Goal: Information Seeking & Learning: Learn about a topic

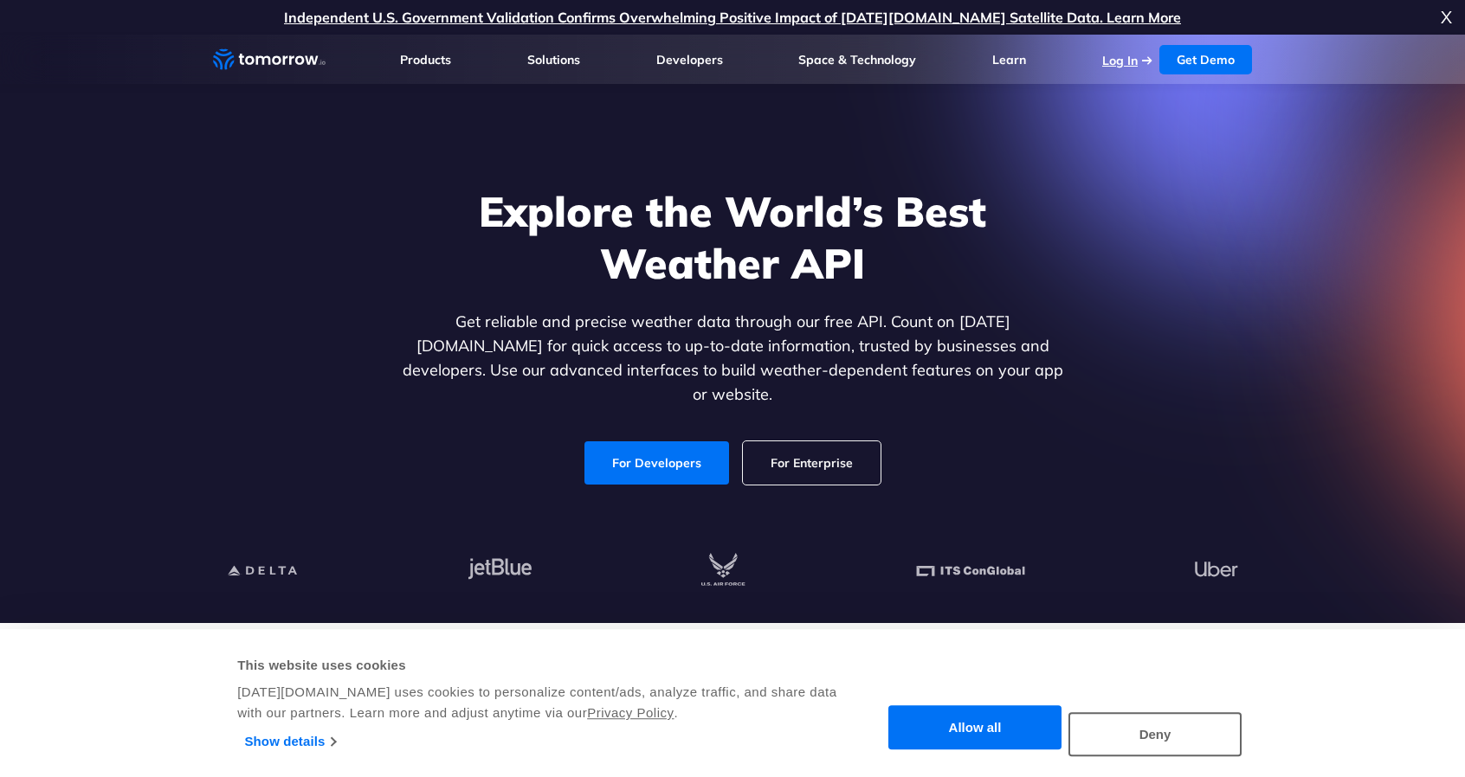
click at [1127, 58] on link "Log In" at bounding box center [1119, 61] width 35 height 16
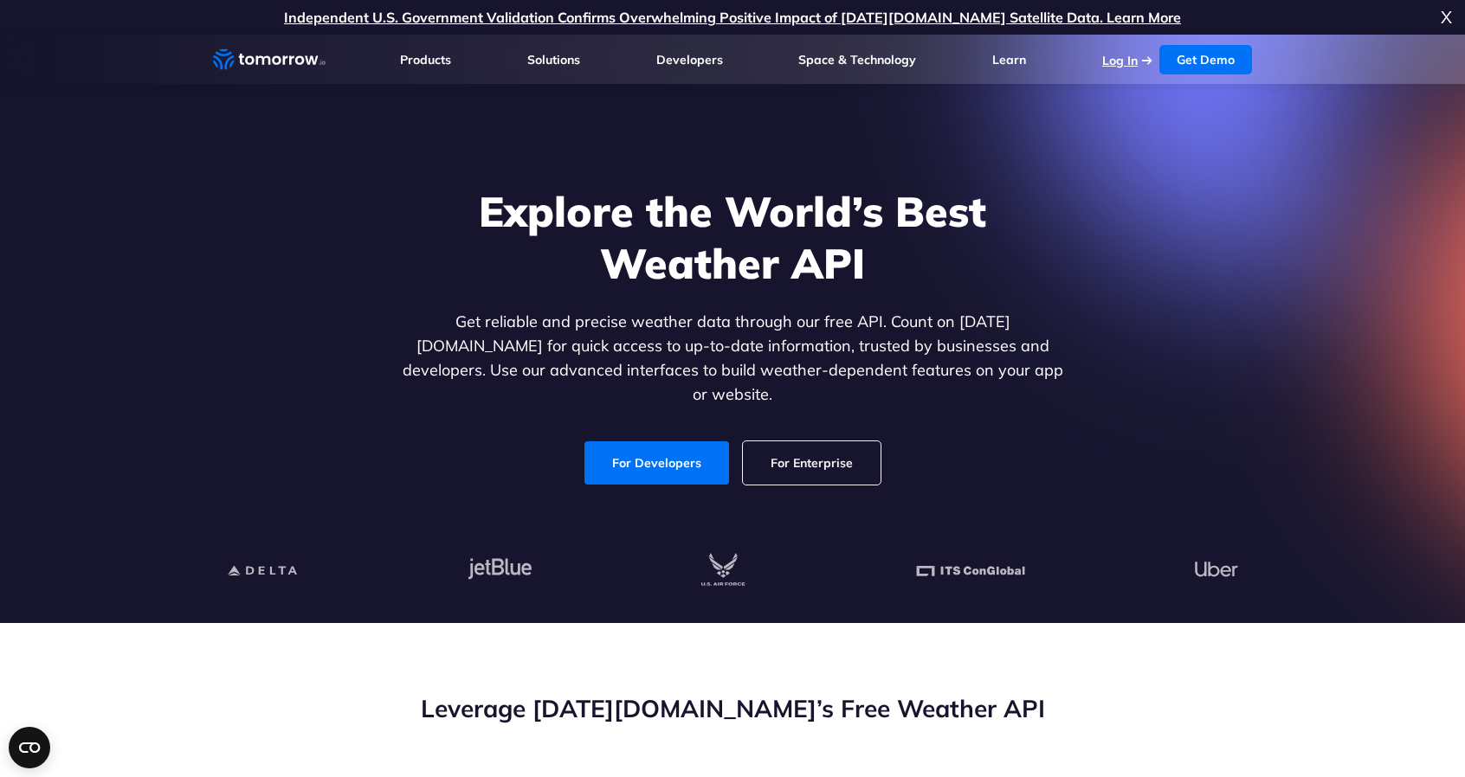
click at [1120, 63] on link "Log In" at bounding box center [1119, 61] width 35 height 16
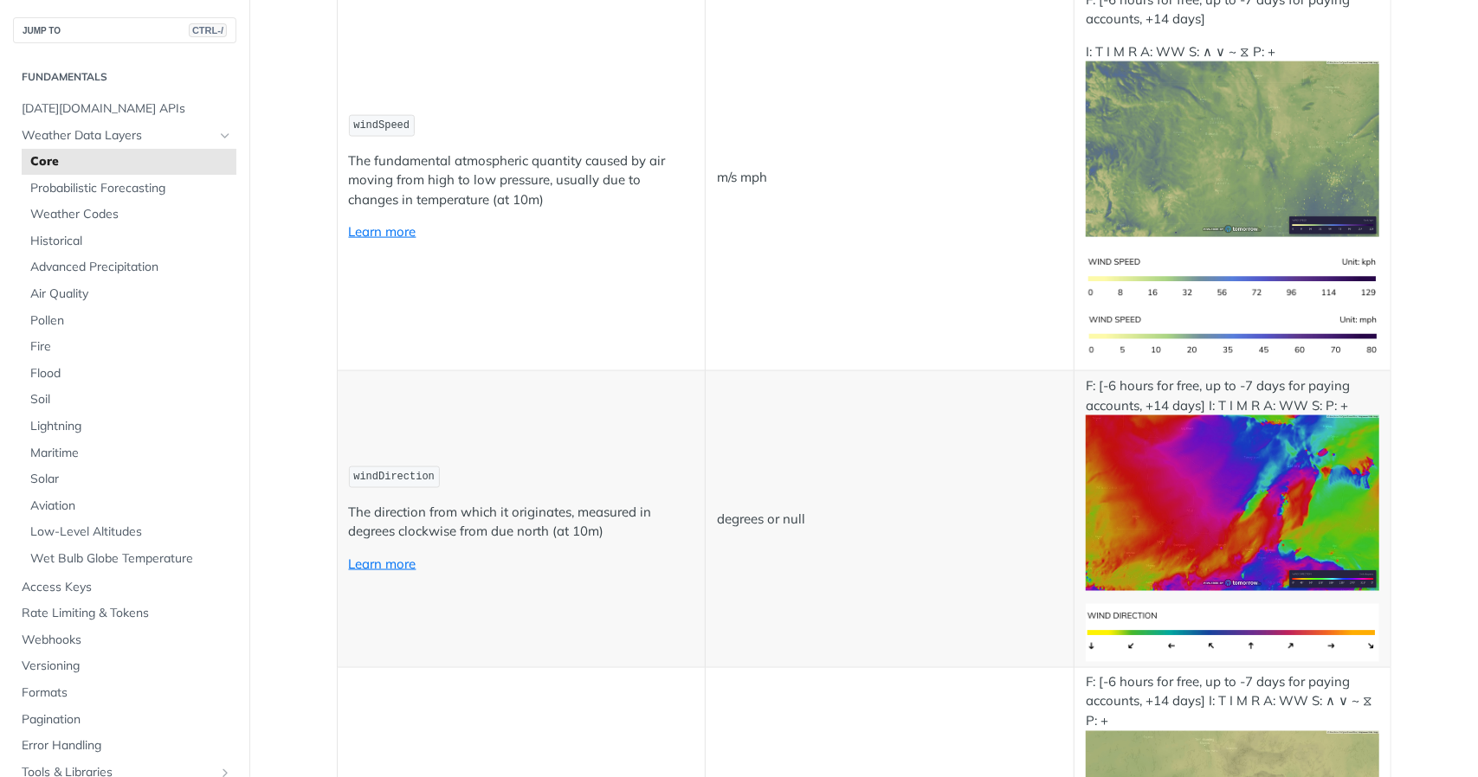
scroll to position [1472, 0]
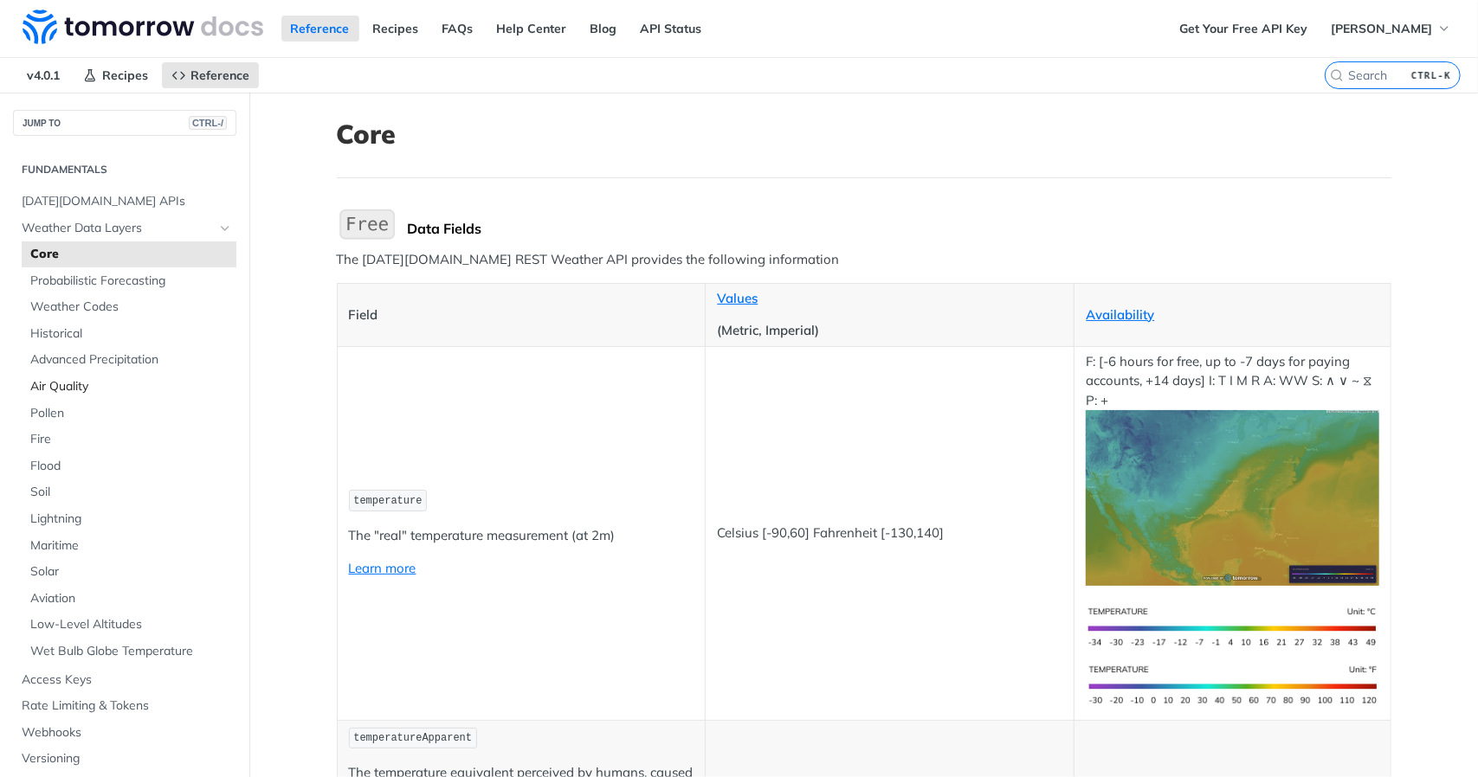
click at [56, 387] on span "Air Quality" at bounding box center [131, 386] width 202 height 17
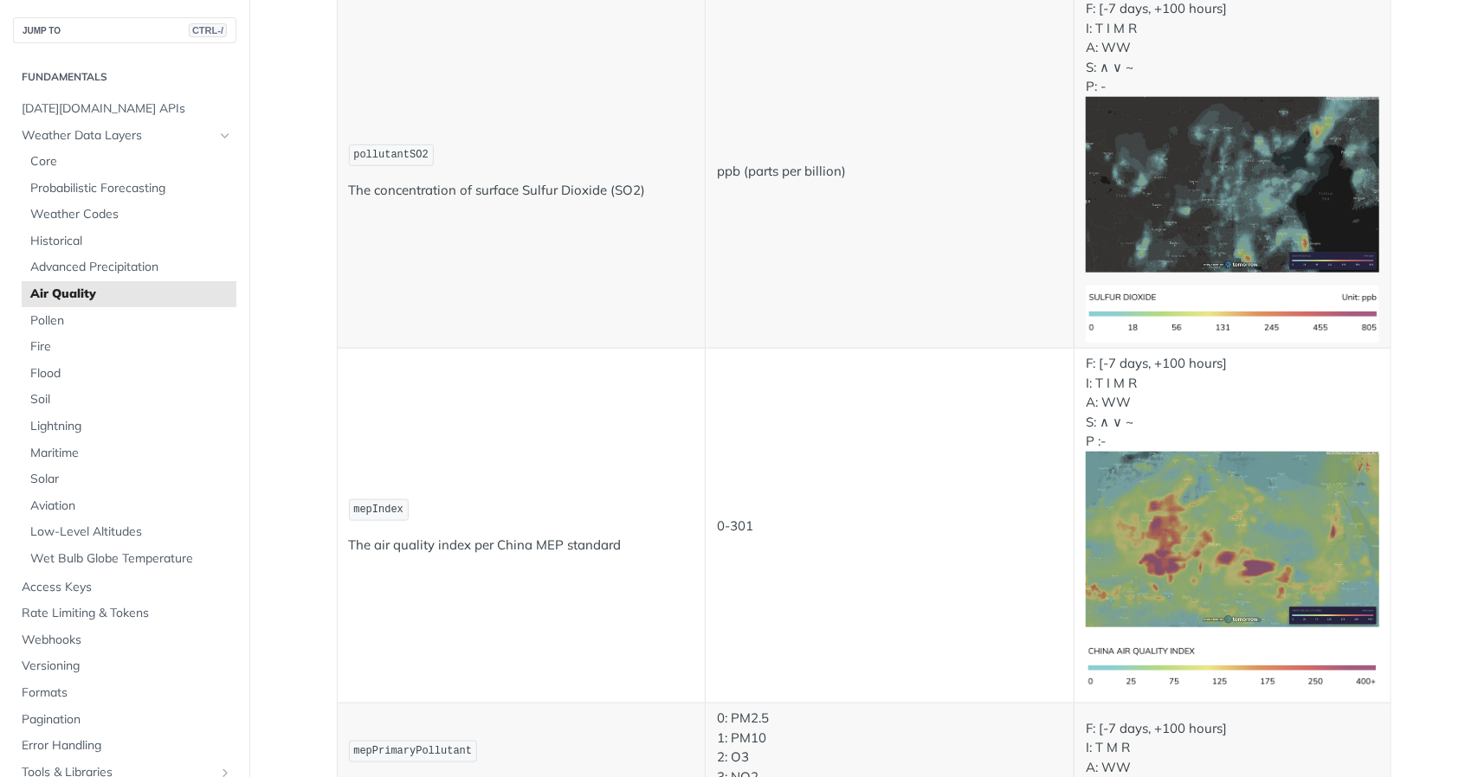
scroll to position [1125, 0]
click at [92, 268] on span "Advanced Precipitation" at bounding box center [131, 267] width 202 height 17
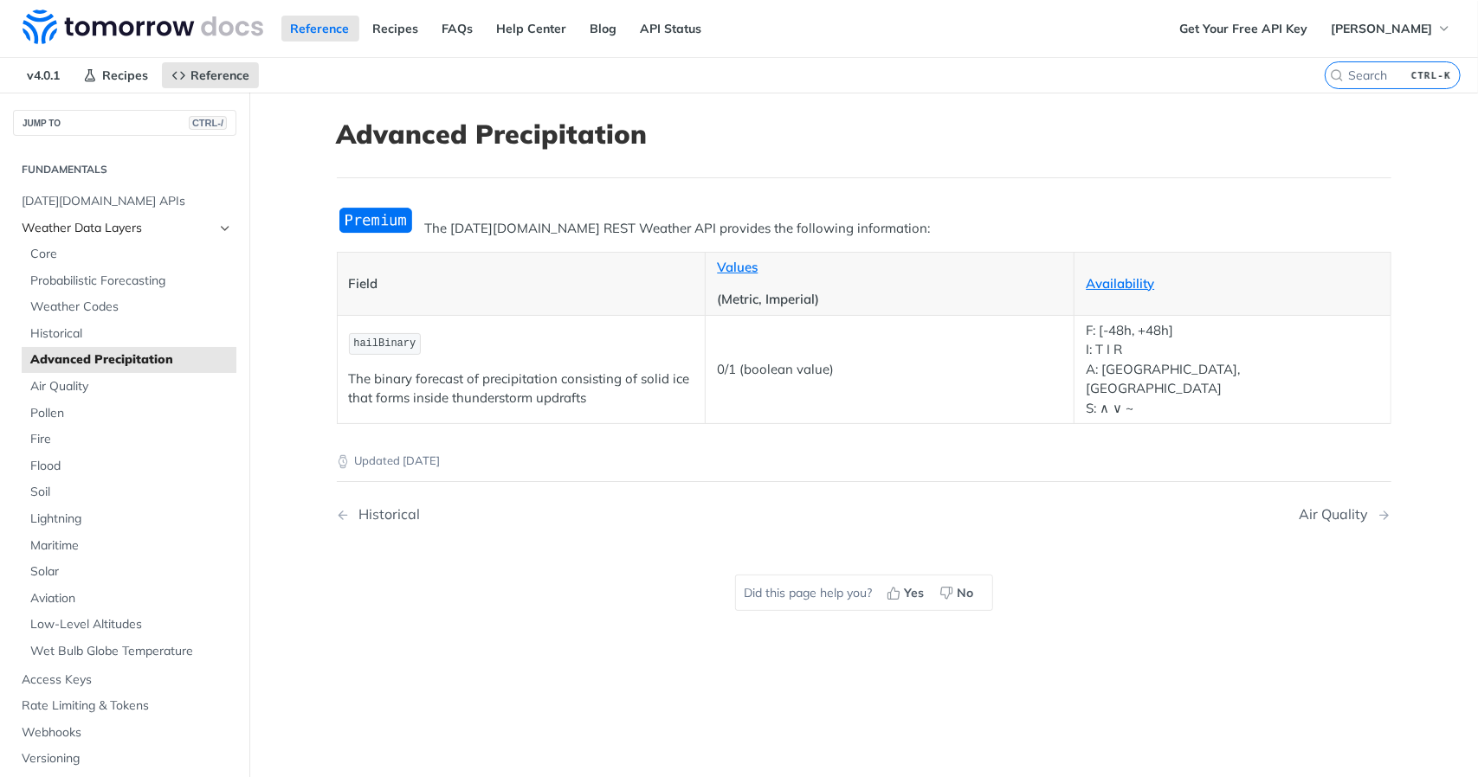
click at [218, 228] on icon "Hide subpages for Weather Data Layers" at bounding box center [225, 229] width 14 height 14
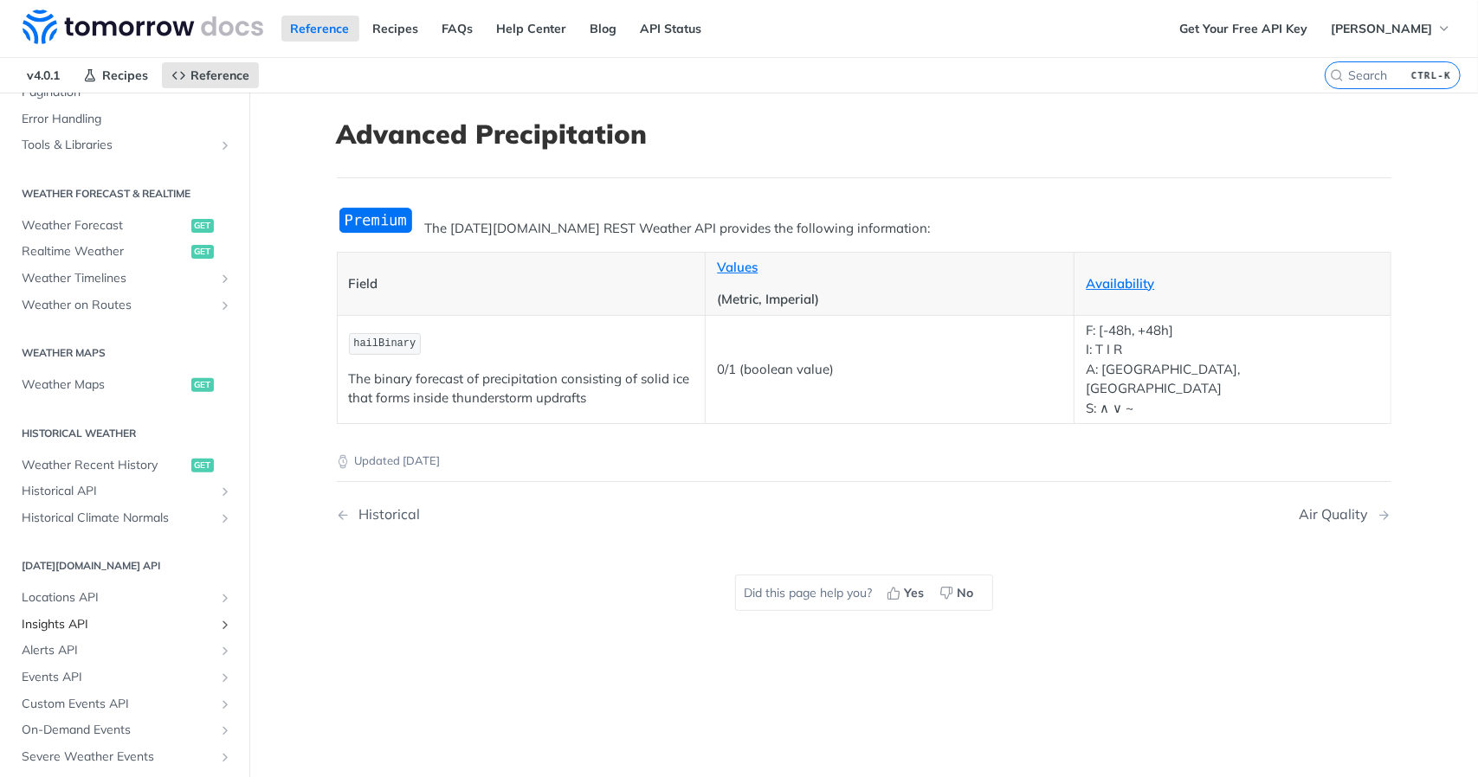
scroll to position [346, 0]
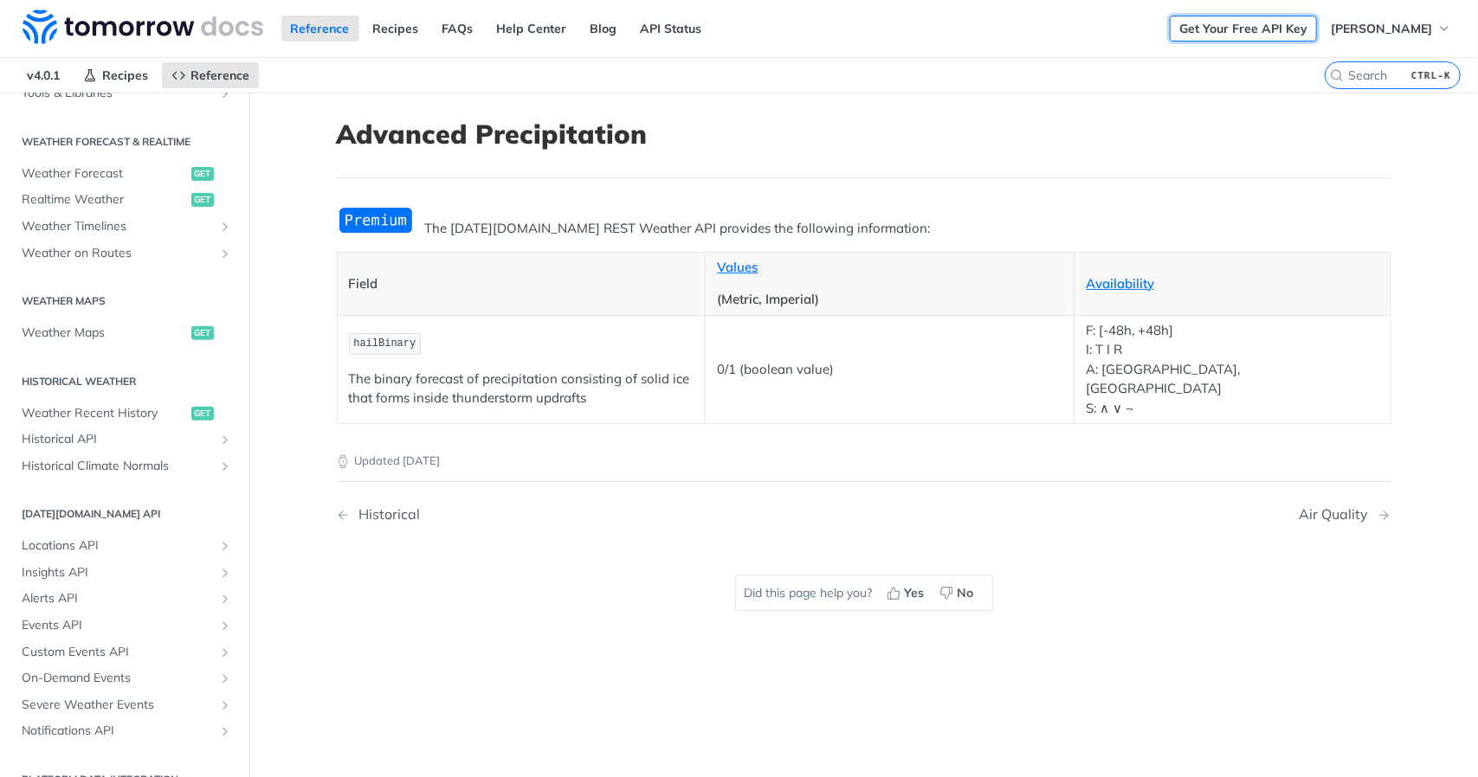
click at [1252, 29] on link "Get Your Free API Key" at bounding box center [1243, 29] width 147 height 26
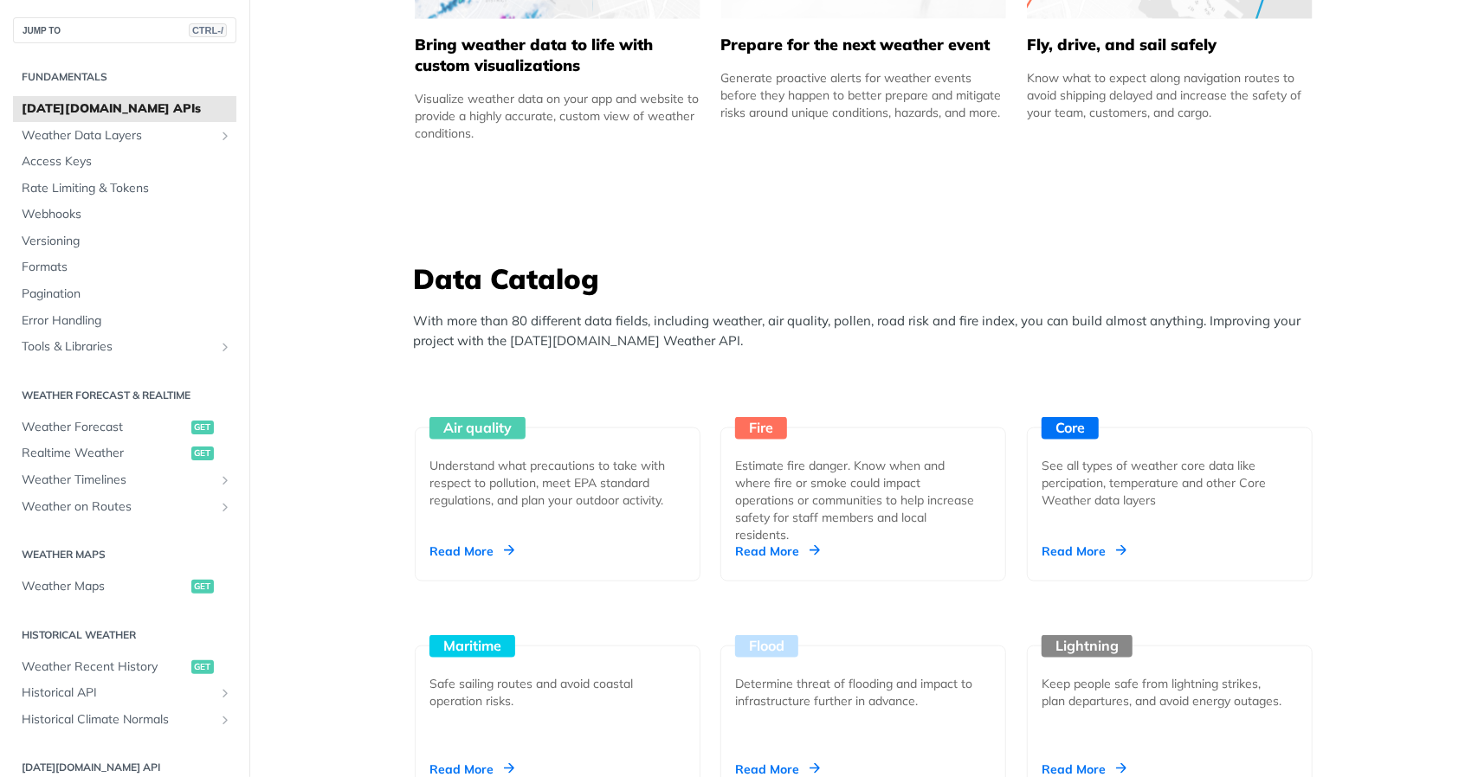
scroll to position [1385, 0]
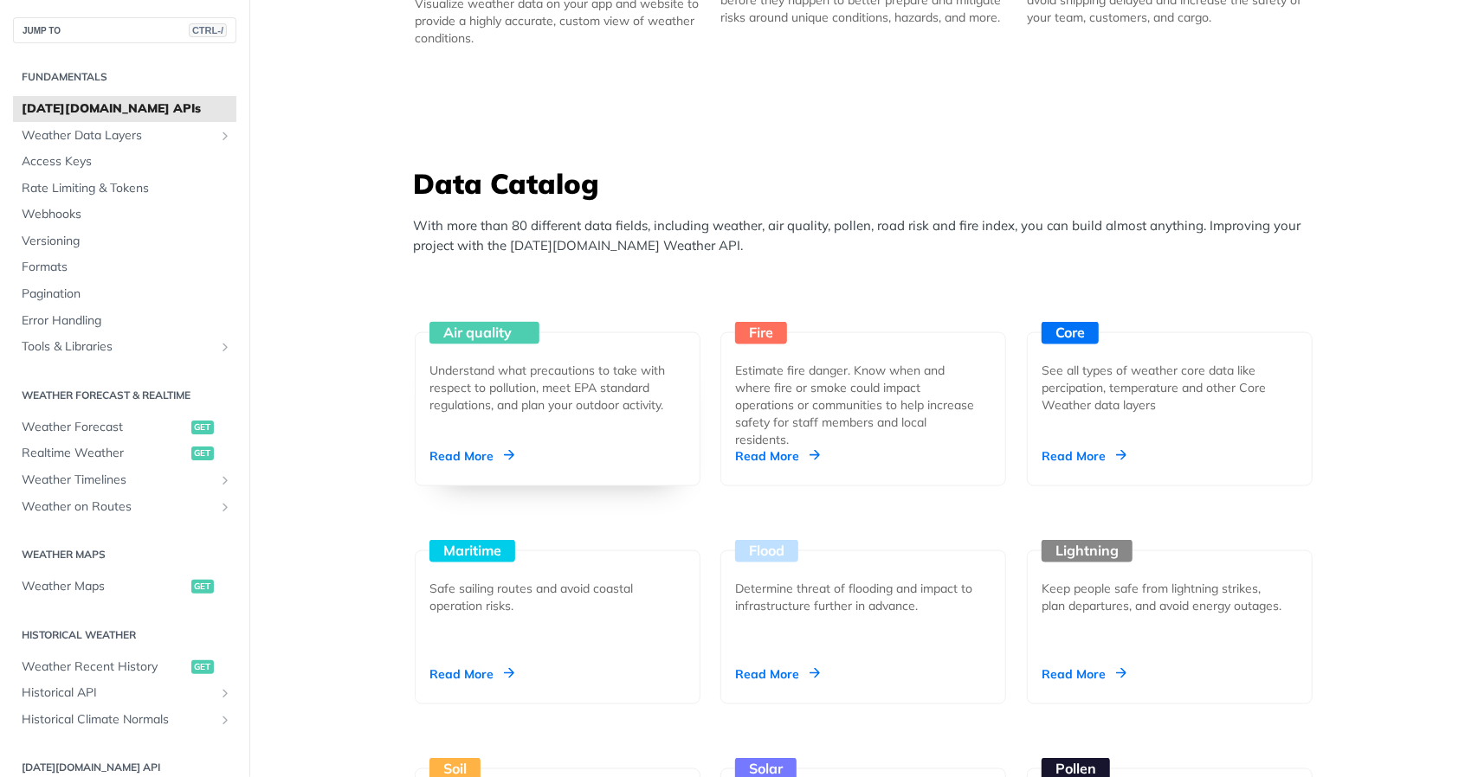
click at [486, 458] on div "Read More" at bounding box center [471, 456] width 85 height 17
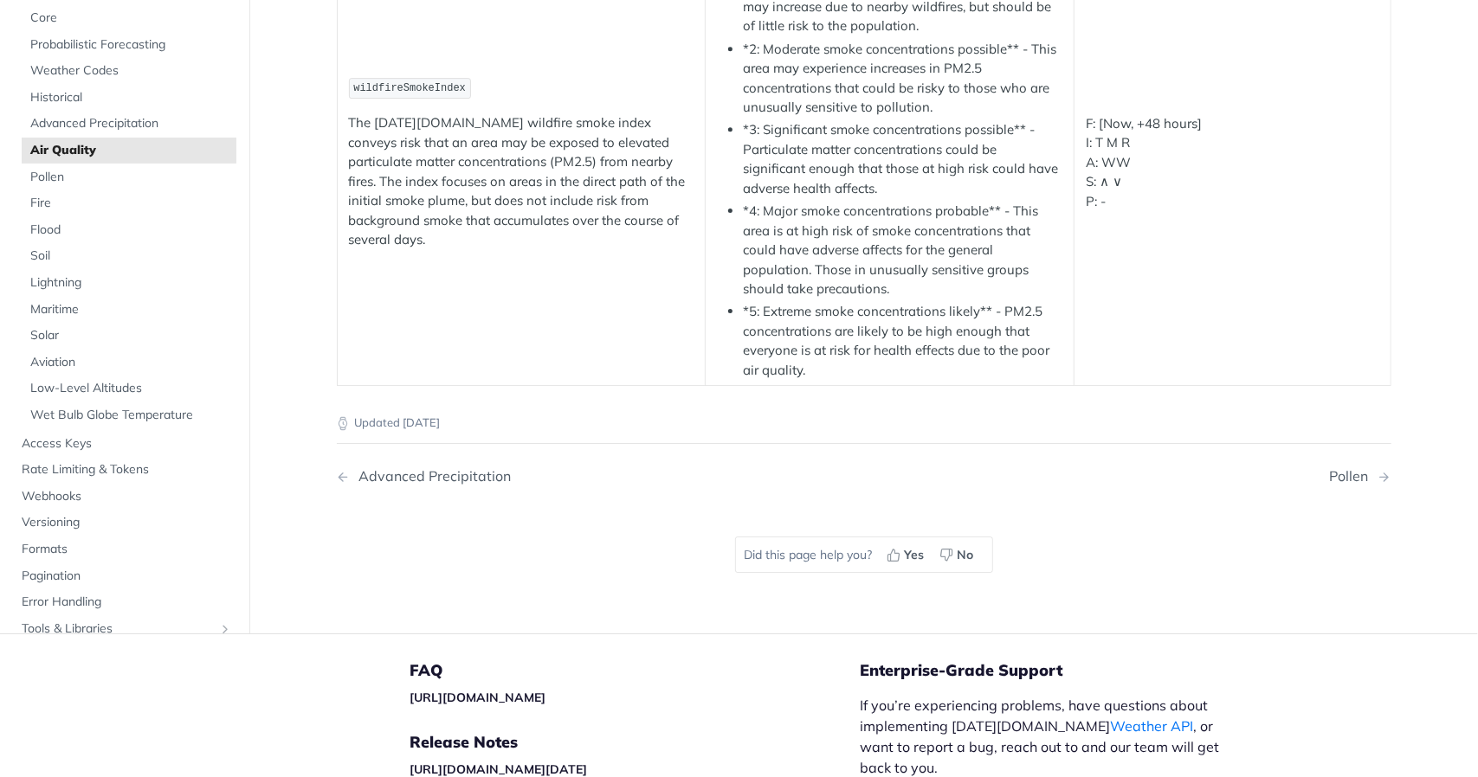
scroll to position [3806, 0]
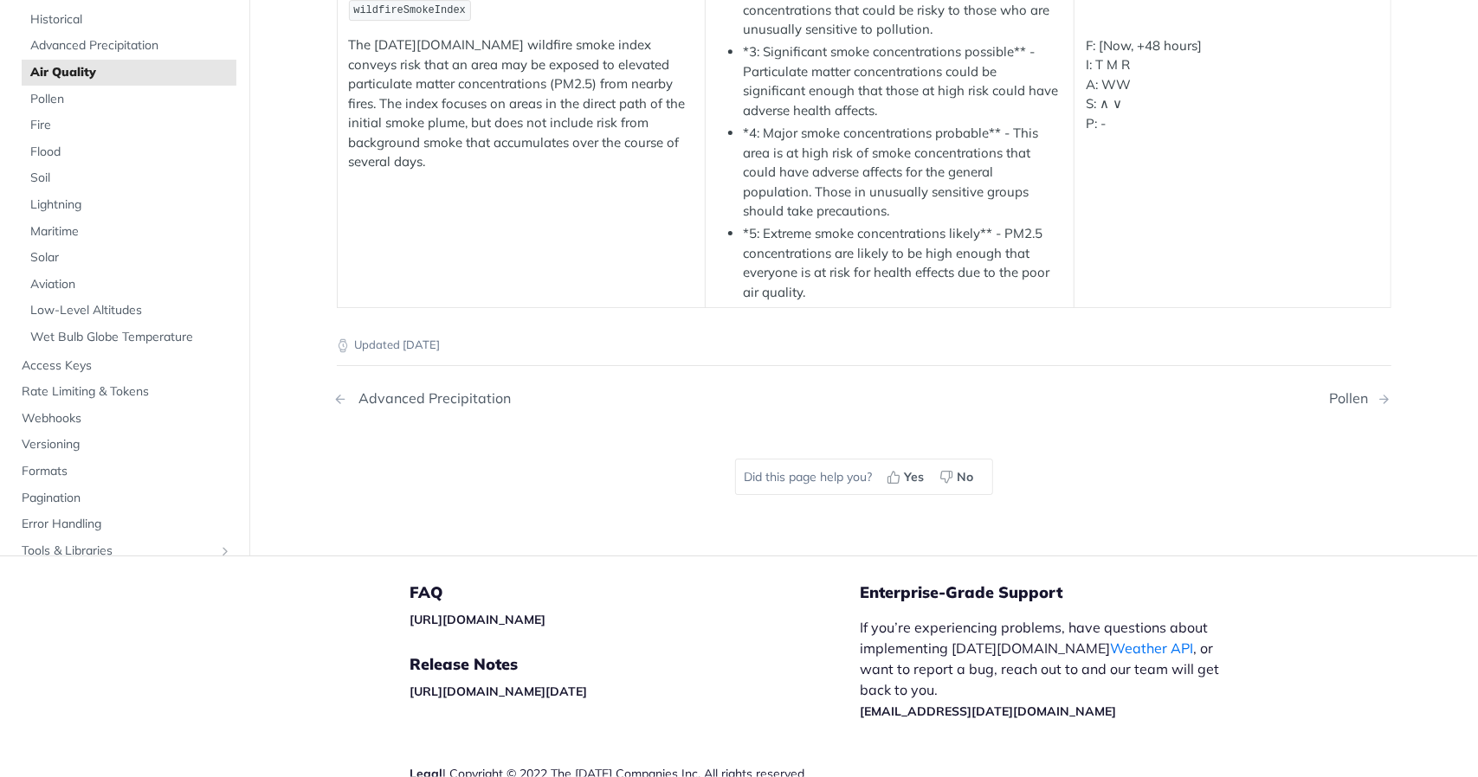
click at [424, 399] on div "Advanced Precipitation" at bounding box center [431, 398] width 161 height 16
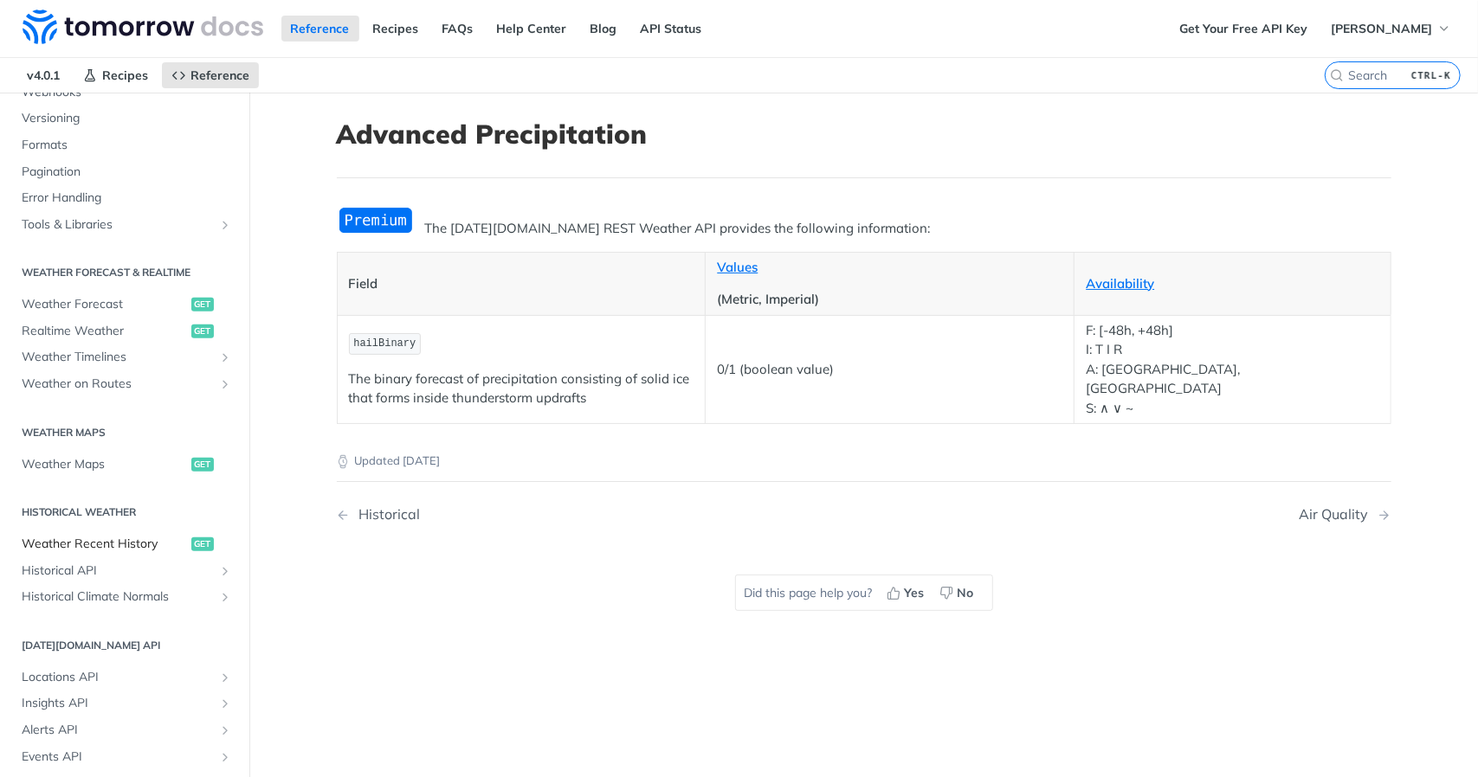
scroll to position [693, 0]
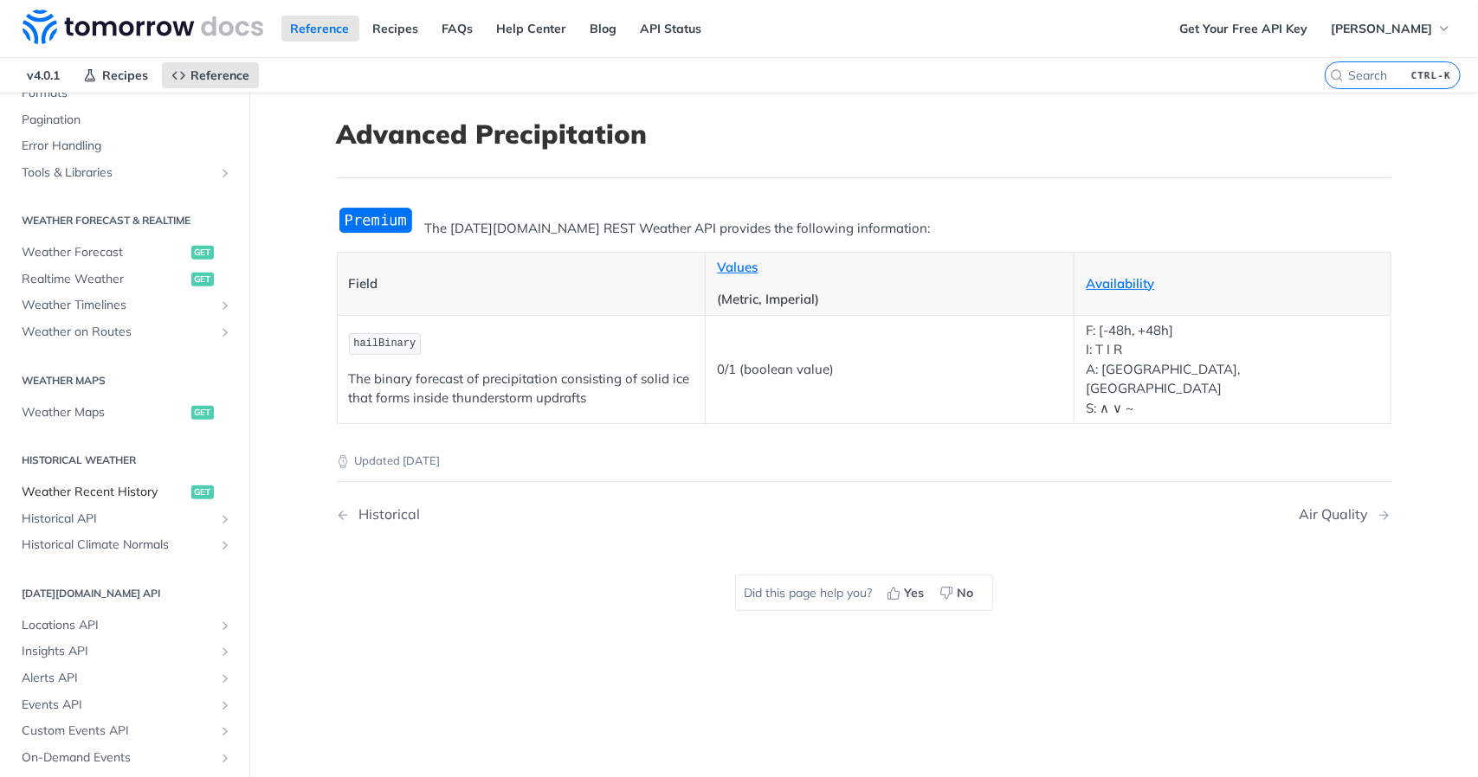
click at [116, 494] on span "Weather Recent History" at bounding box center [104, 492] width 165 height 17
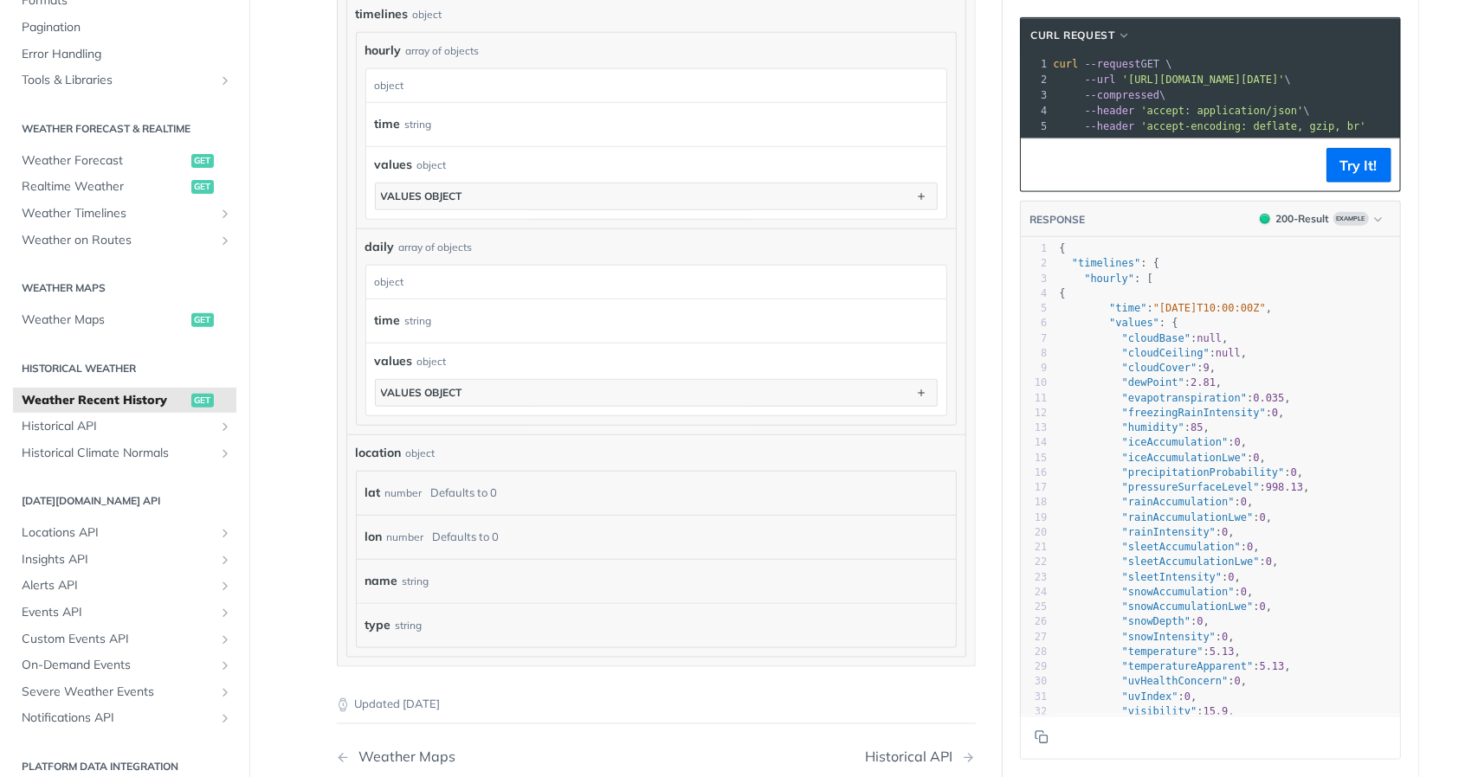
scroll to position [1299, 0]
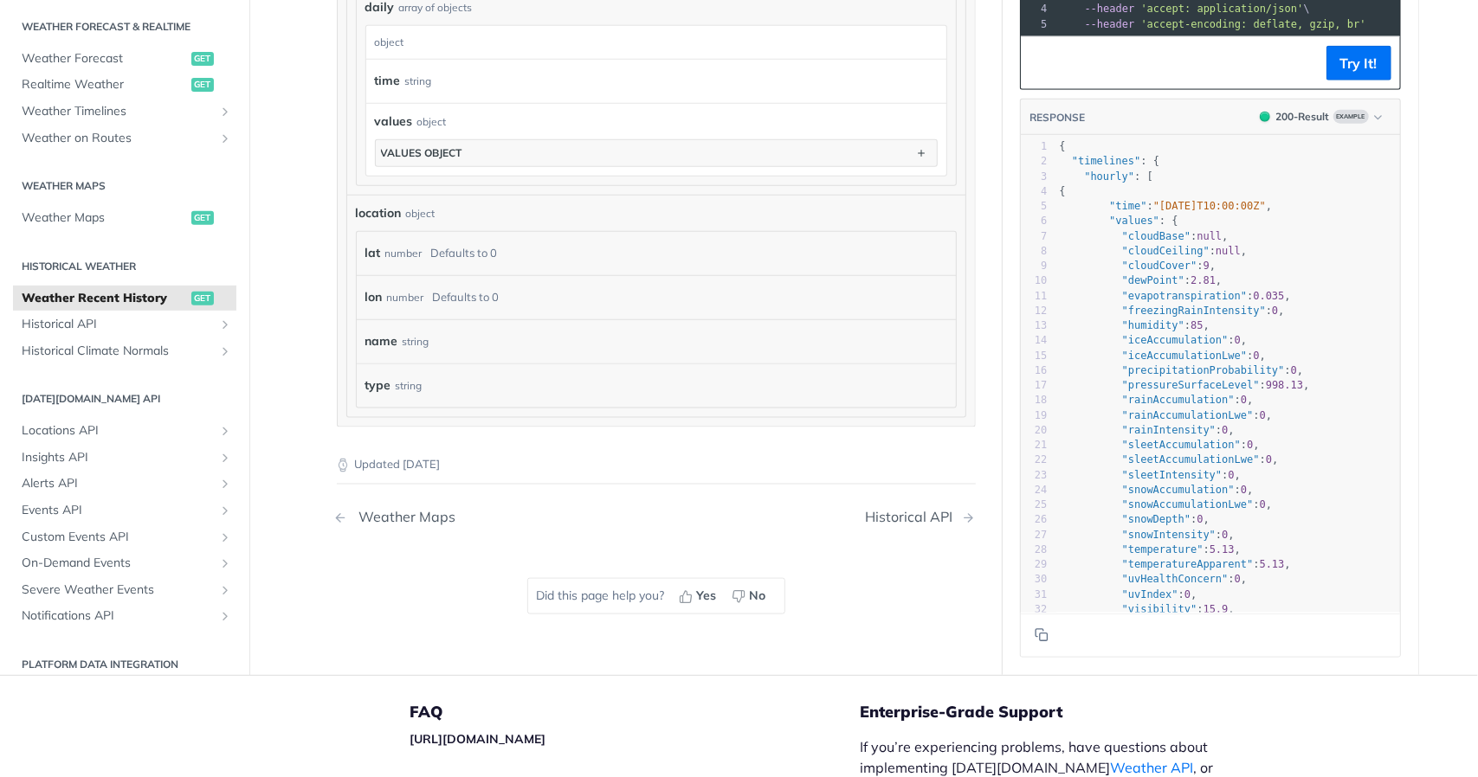
click at [413, 509] on div "Weather Maps" at bounding box center [404, 517] width 106 height 16
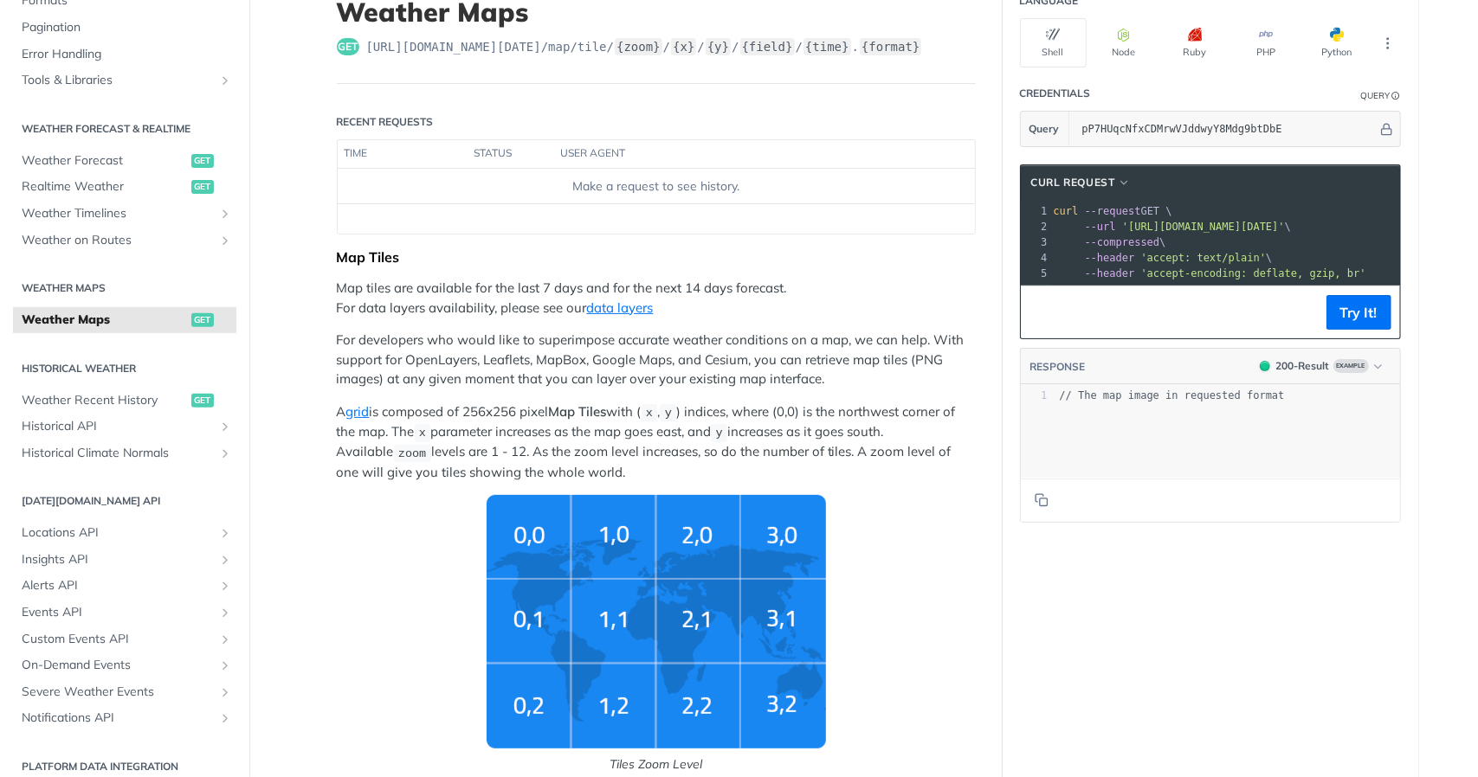
scroll to position [260, 0]
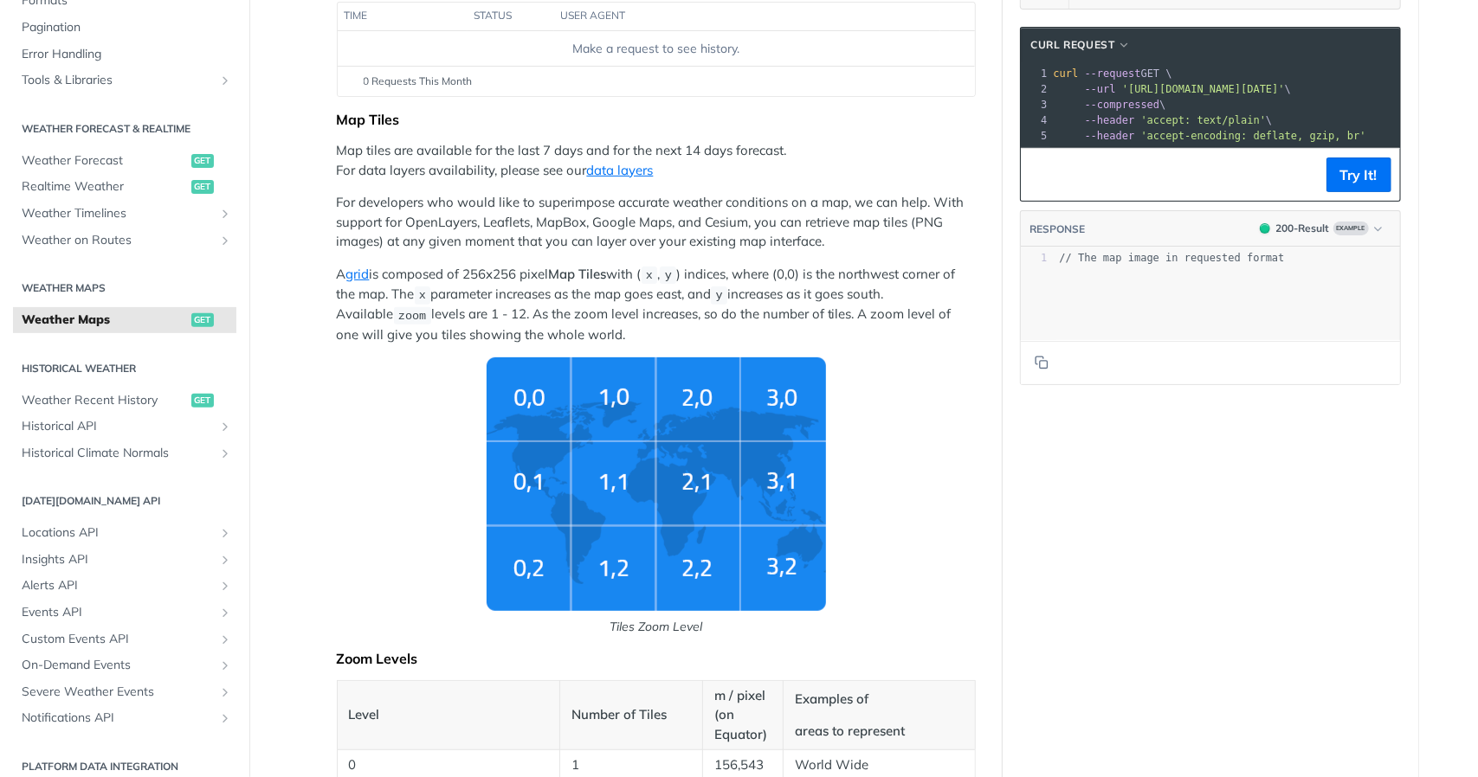
click at [677, 451] on img "Tiles Zoom Level" at bounding box center [656, 485] width 339 height 254
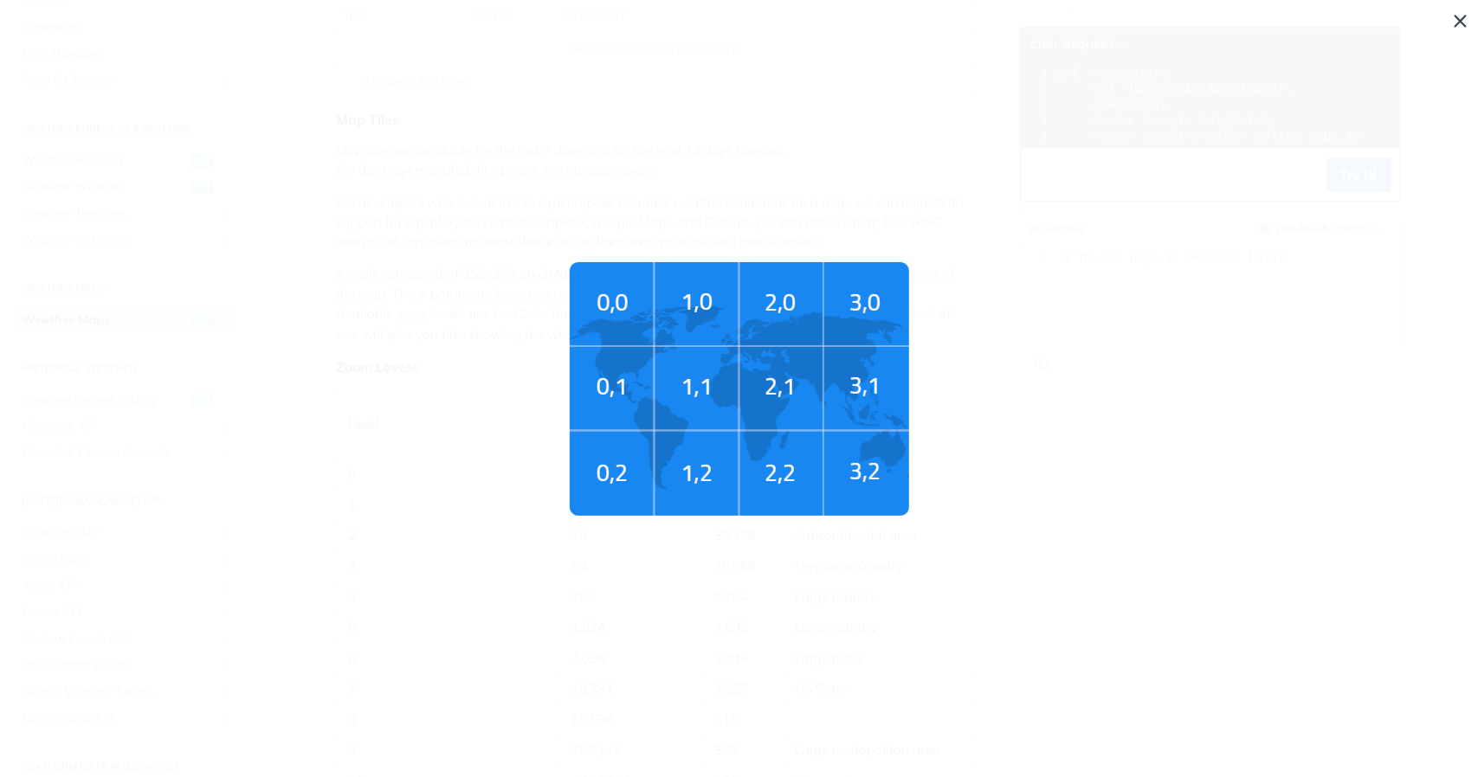
click at [767, 402] on img "Tiles Zoom Level" at bounding box center [739, 389] width 339 height 254
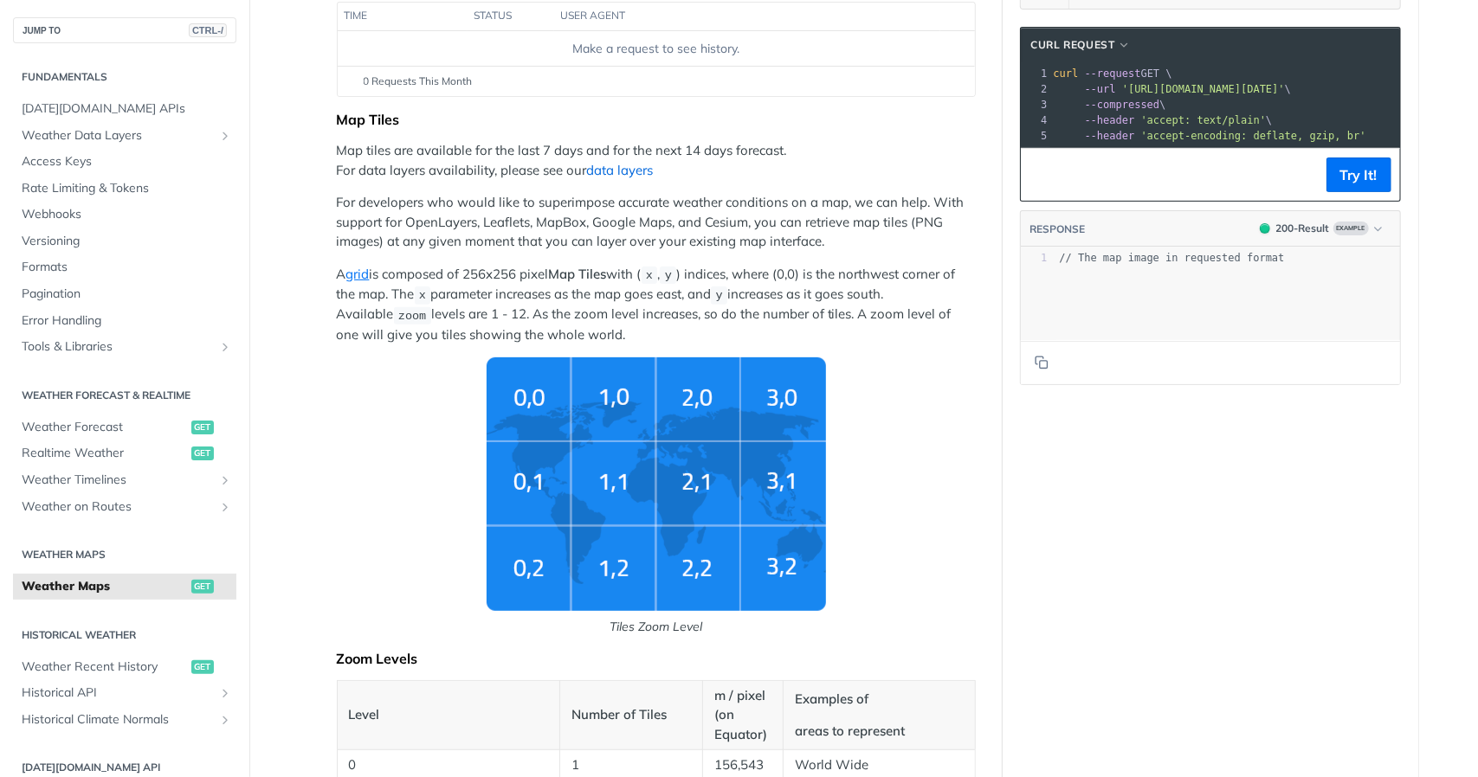
click at [609, 169] on link "data layers" at bounding box center [620, 170] width 67 height 16
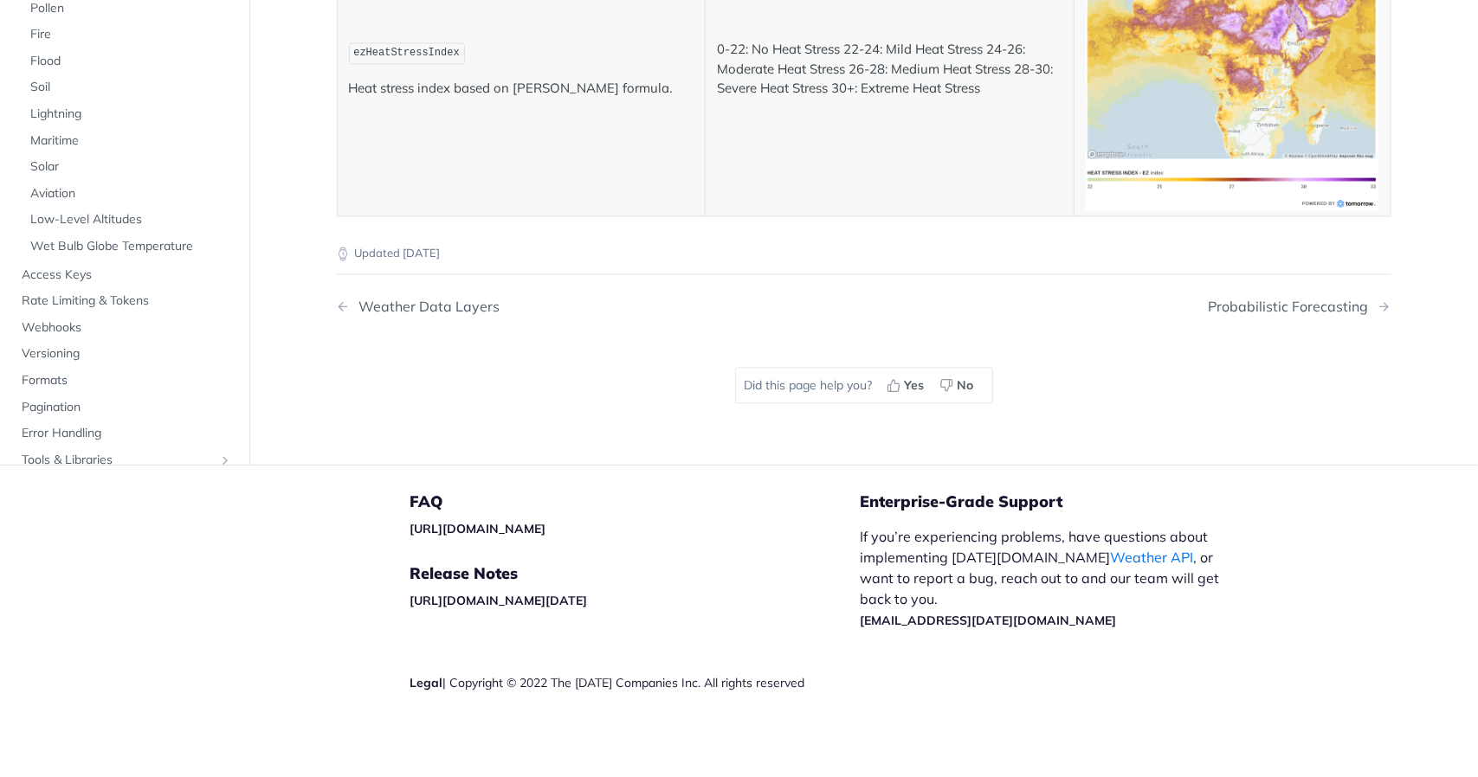
scroll to position [9004, 0]
